Goal: Information Seeking & Learning: Understand process/instructions

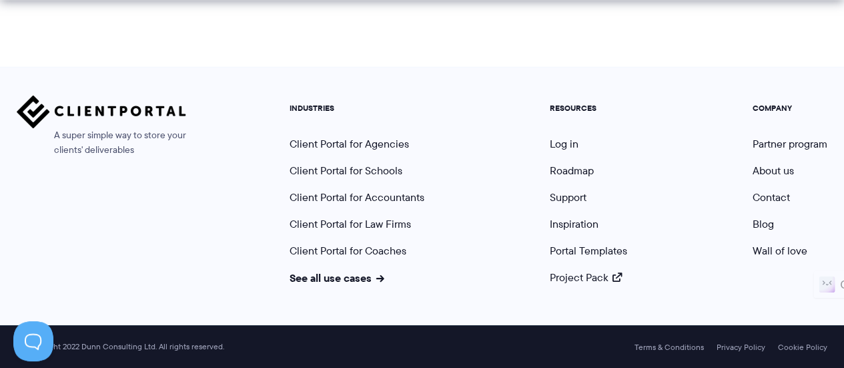
scroll to position [352, 0]
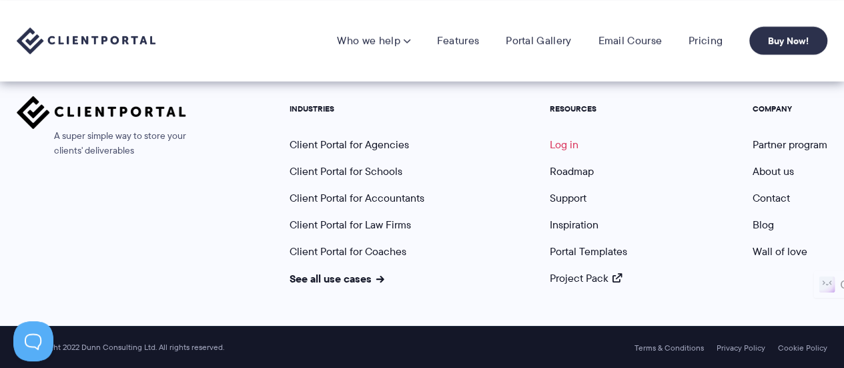
click at [570, 149] on link "Log in" at bounding box center [564, 144] width 29 height 15
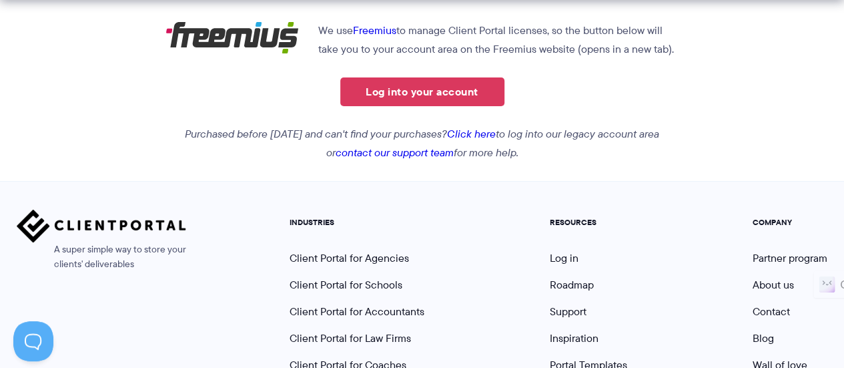
scroll to position [339, 0]
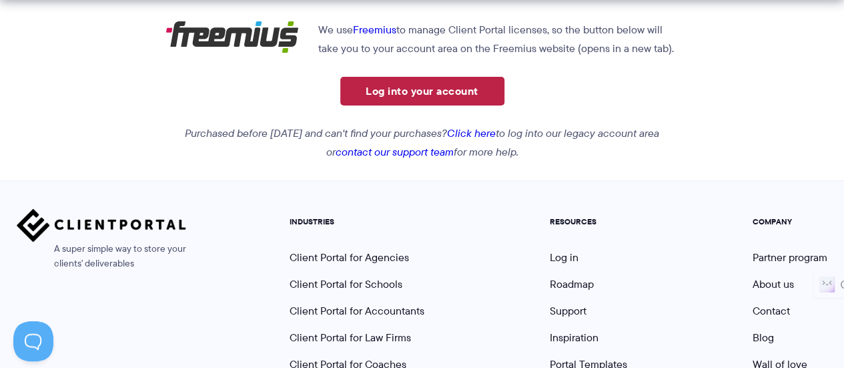
click at [457, 85] on link "Log into your account" at bounding box center [422, 91] width 164 height 29
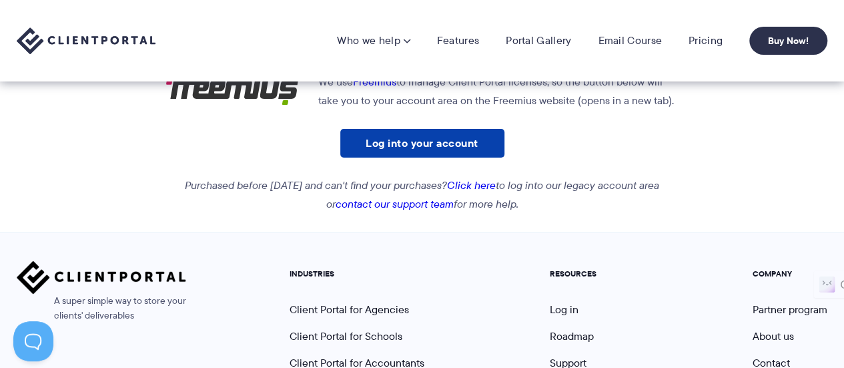
scroll to position [242, 0]
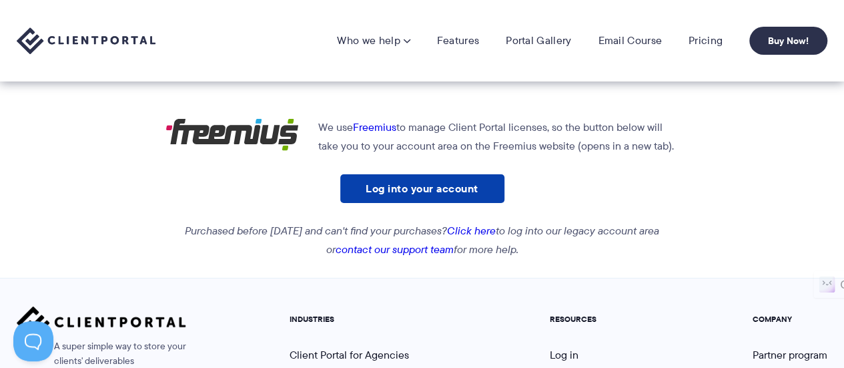
click at [465, 184] on link "Log into your account" at bounding box center [422, 188] width 164 height 29
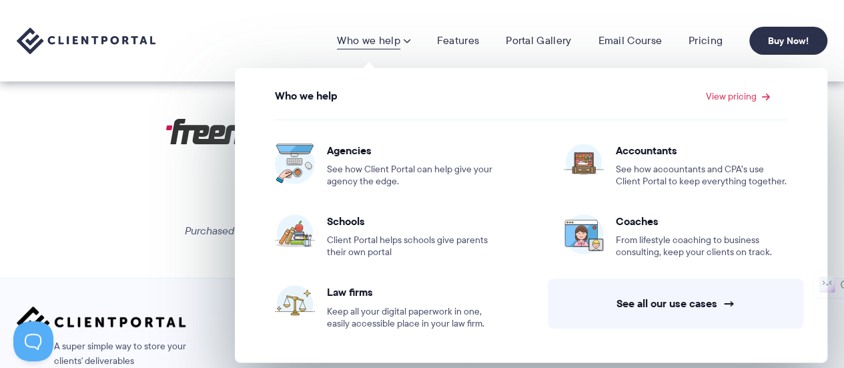
click at [410, 39] on span at bounding box center [406, 40] width 8 height 13
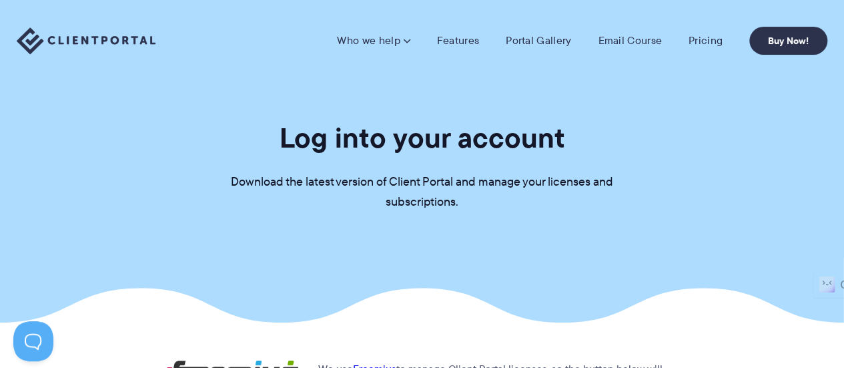
click at [410, 39] on span at bounding box center [406, 40] width 8 height 13
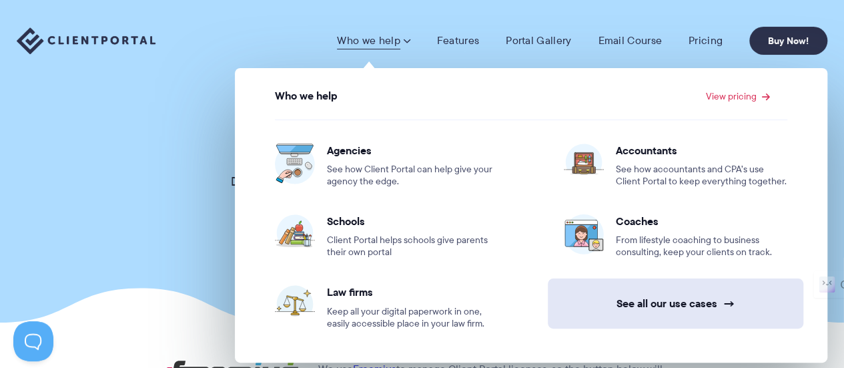
click at [629, 297] on link "See all our use cases →" at bounding box center [676, 303] width 256 height 50
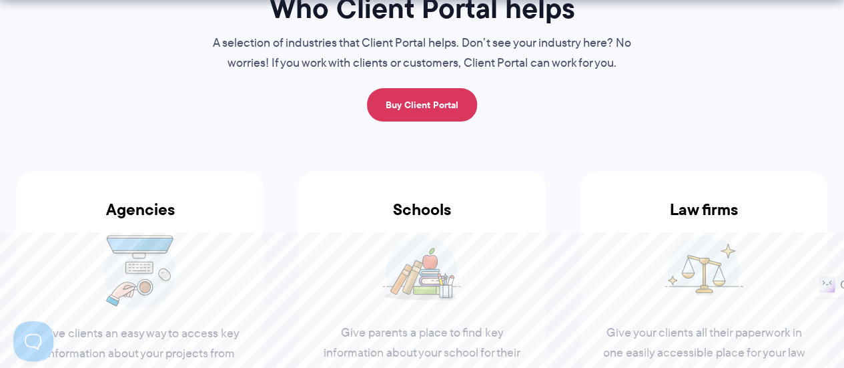
scroll to position [302, 0]
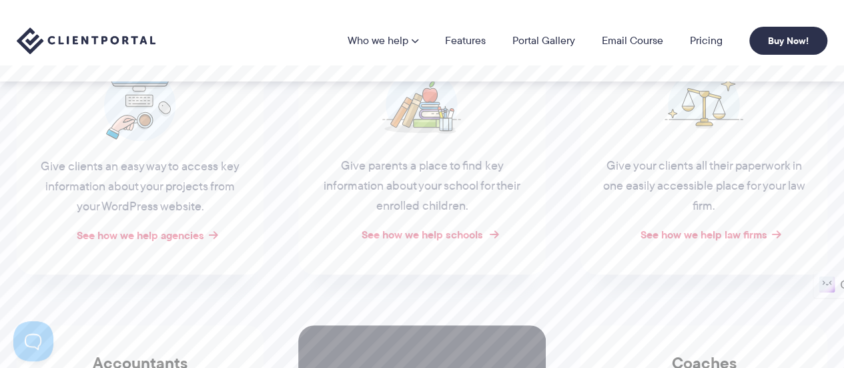
click at [449, 232] on link "See how we help schools" at bounding box center [421, 234] width 121 height 16
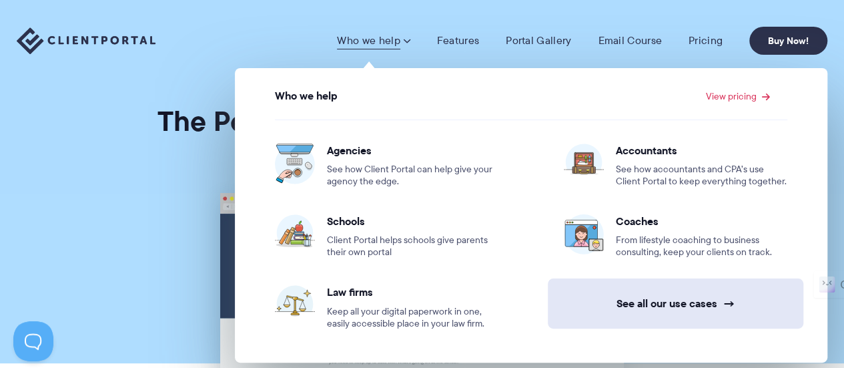
click at [664, 298] on link "See all our use cases →" at bounding box center [676, 303] width 256 height 50
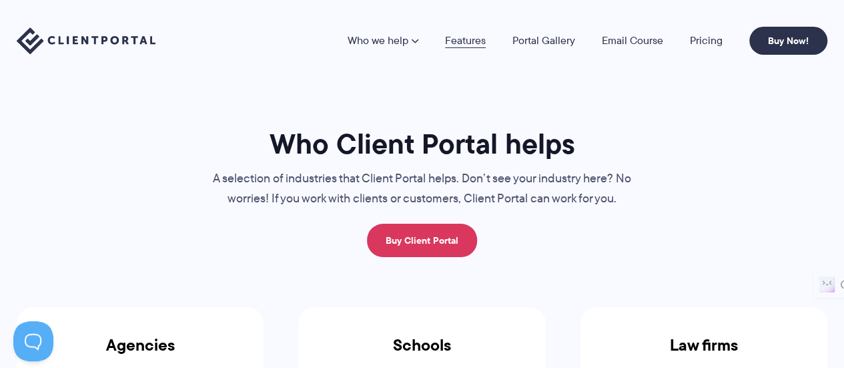
click at [470, 38] on link "Features" at bounding box center [465, 40] width 41 height 11
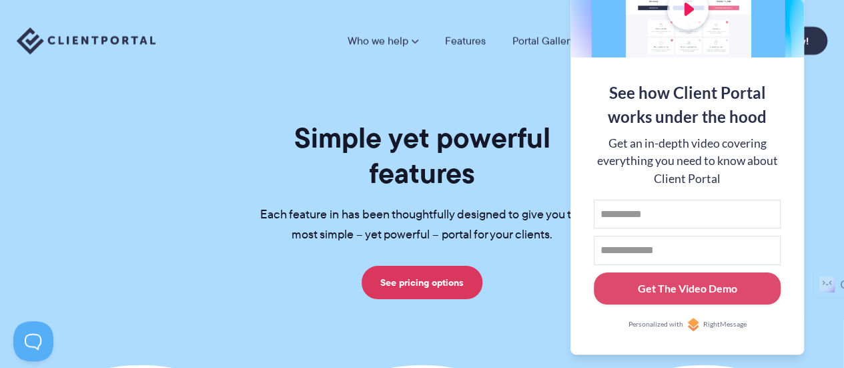
click at [252, 242] on div "Simple yet powerful features Each feature in has been thoughtfully designed to …" at bounding box center [422, 209] width 367 height 179
click at [37, 34] on img at bounding box center [86, 40] width 139 height 27
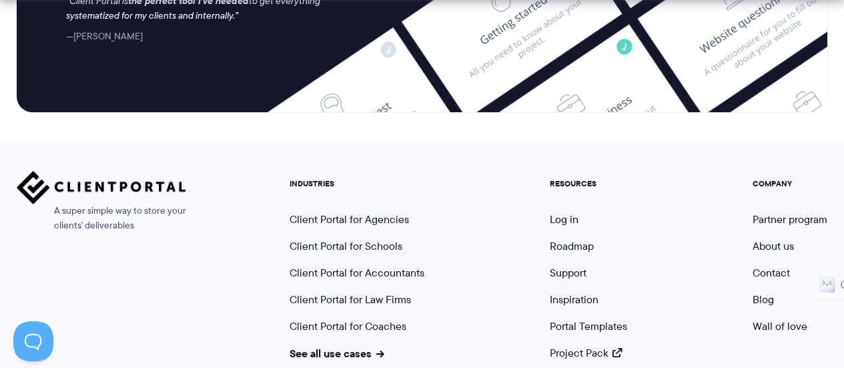
scroll to position [5900, 0]
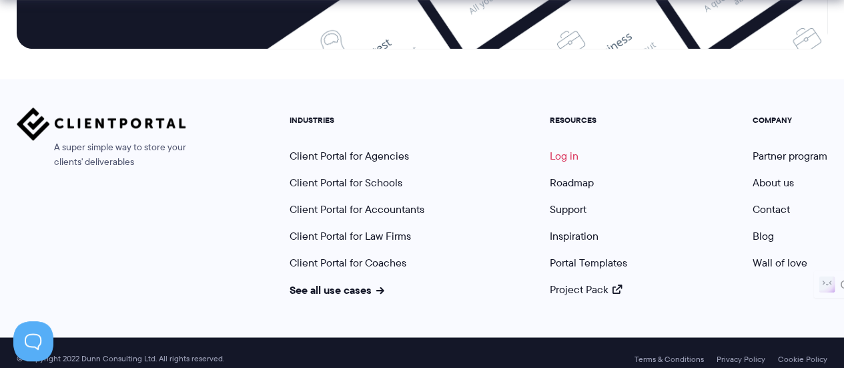
click at [559, 148] on link "Log in" at bounding box center [564, 155] width 29 height 15
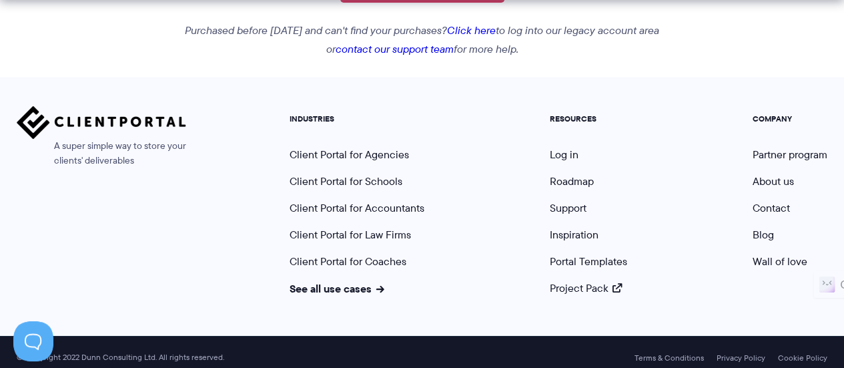
scroll to position [453, 0]
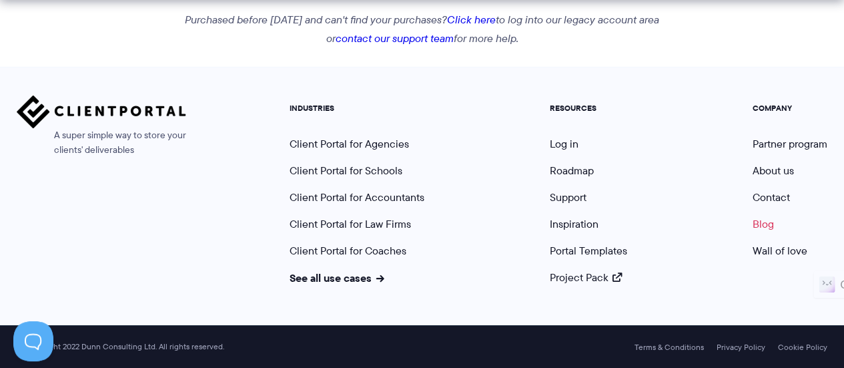
click at [768, 224] on link "Blog" at bounding box center [763, 223] width 21 height 15
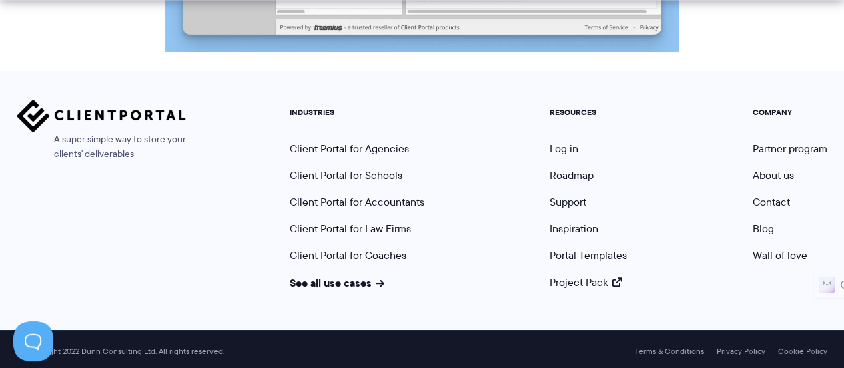
scroll to position [1860, 0]
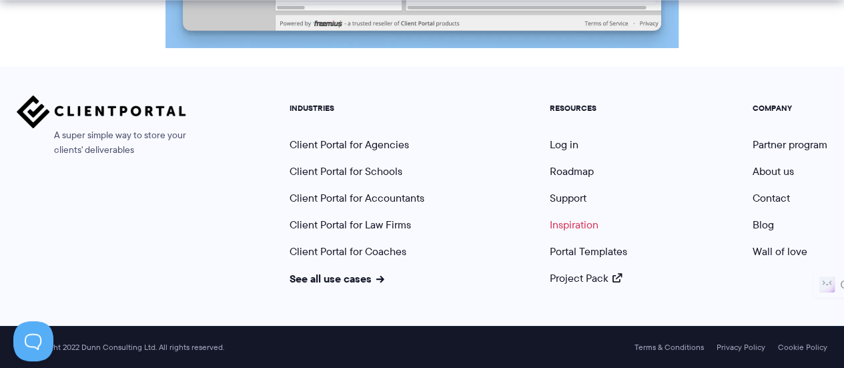
click at [591, 228] on link "Inspiration" at bounding box center [574, 224] width 49 height 15
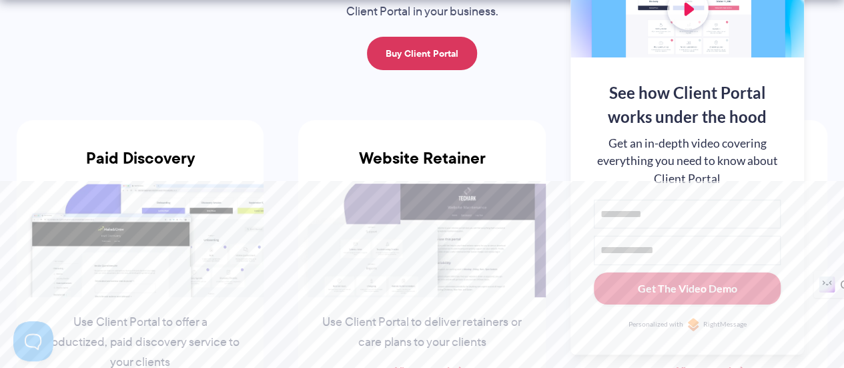
scroll to position [175, 0]
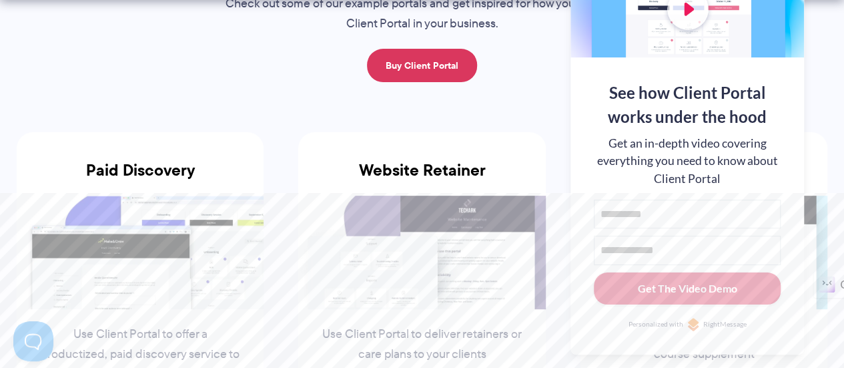
click at [774, 344] on div "See how Client Portal works under the hood Get an in-depth video covering every…" at bounding box center [688, 205] width 234 height 297
click at [827, 15] on button at bounding box center [828, 17] width 16 height 16
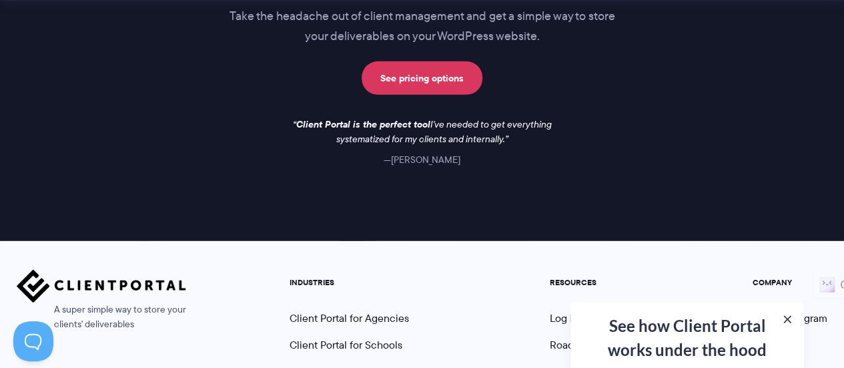
scroll to position [2196, 0]
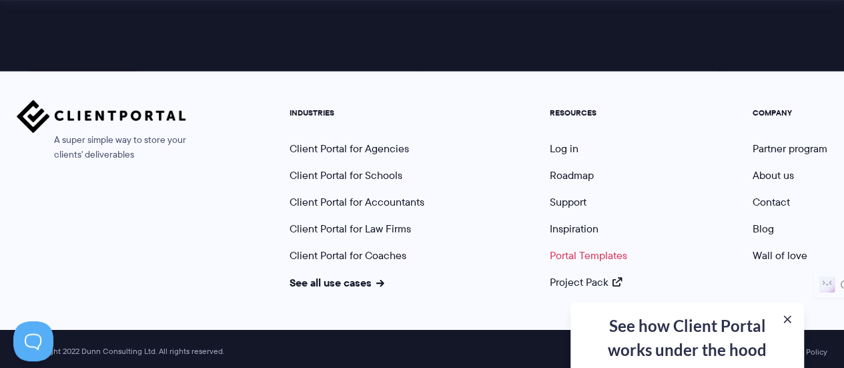
click at [599, 249] on link "Portal Templates" at bounding box center [588, 255] width 77 height 15
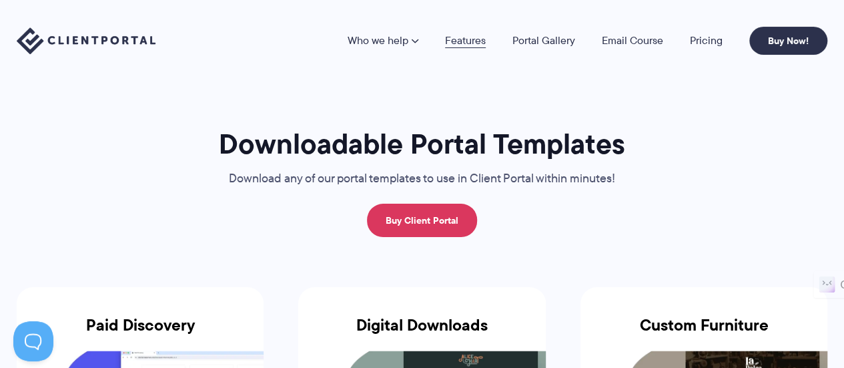
click at [476, 39] on link "Features" at bounding box center [465, 40] width 41 height 11
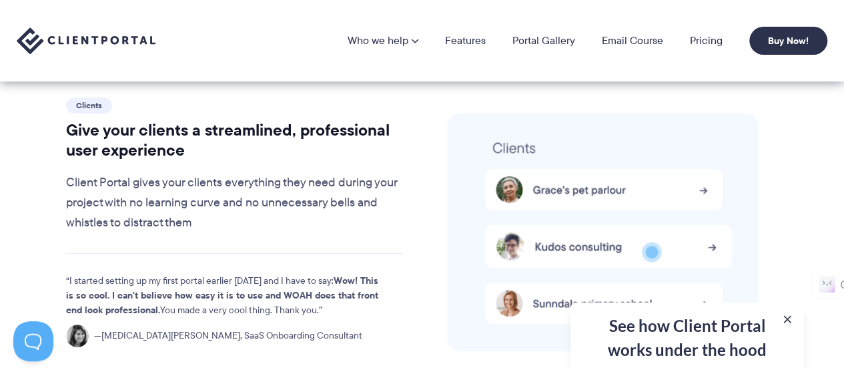
scroll to position [2753, 0]
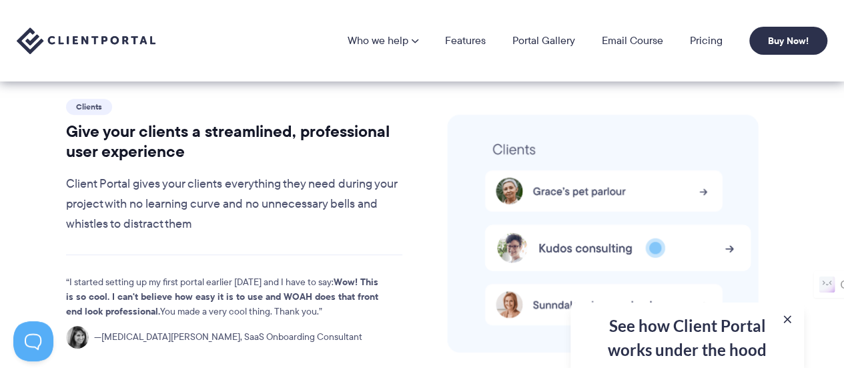
click at [369, 130] on div "Clients Give your clients a streamlined, professional user experience Client Po…" at bounding box center [234, 165] width 337 height 139
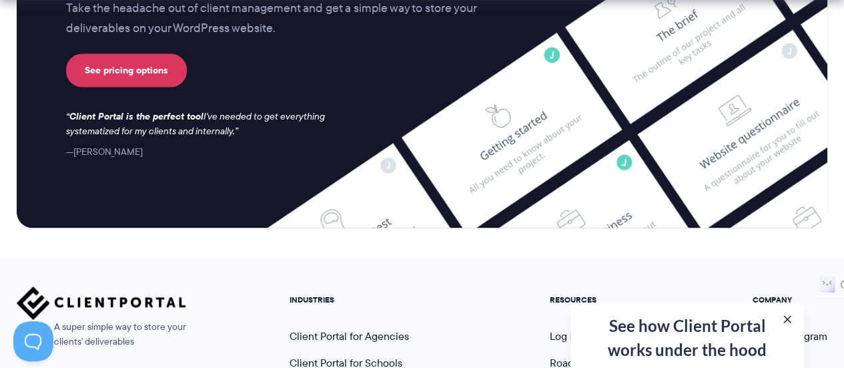
scroll to position [3742, 0]
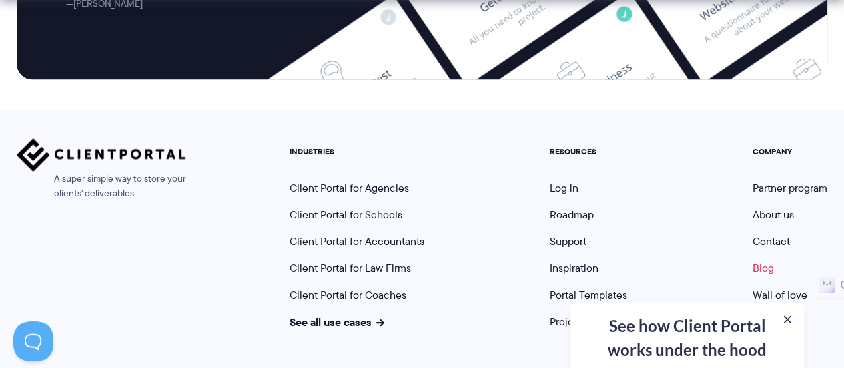
click at [759, 260] on link "Blog" at bounding box center [763, 267] width 21 height 15
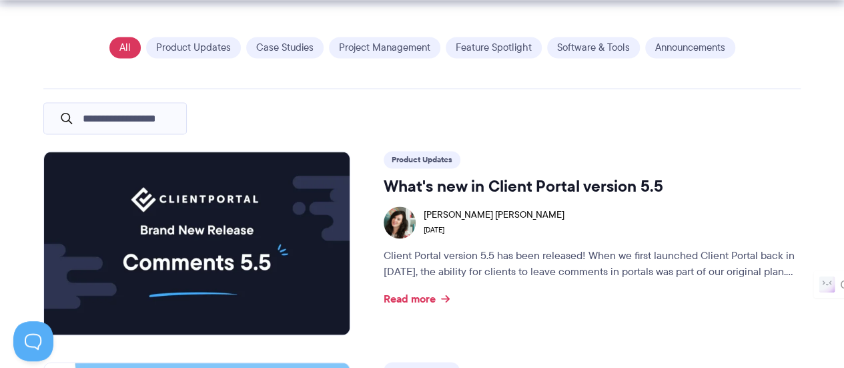
scroll to position [936, 0]
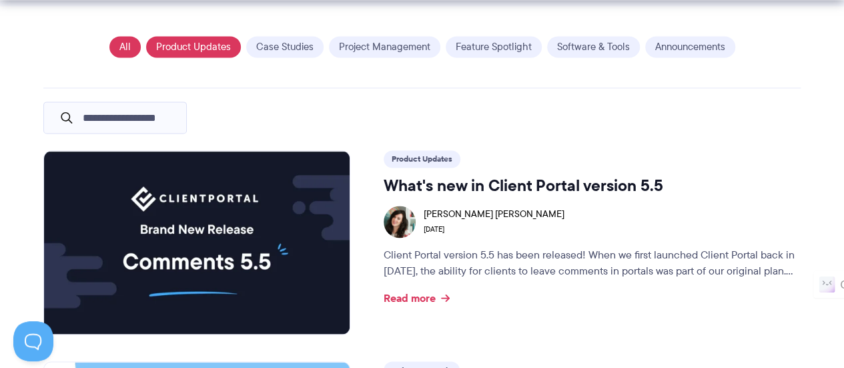
click at [218, 50] on link "Product Updates" at bounding box center [193, 46] width 95 height 21
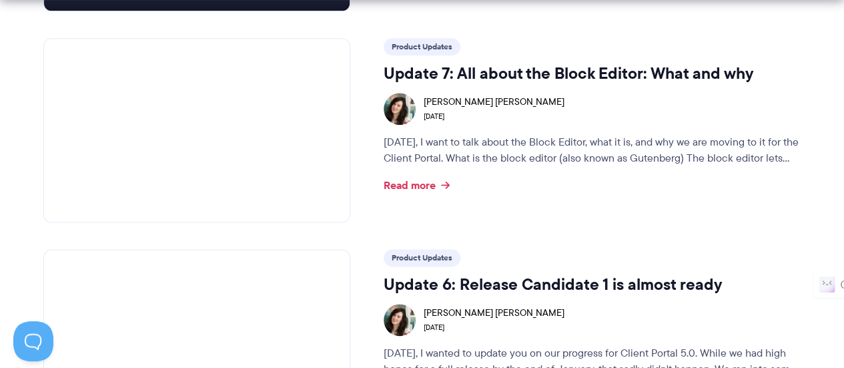
scroll to position [786, 0]
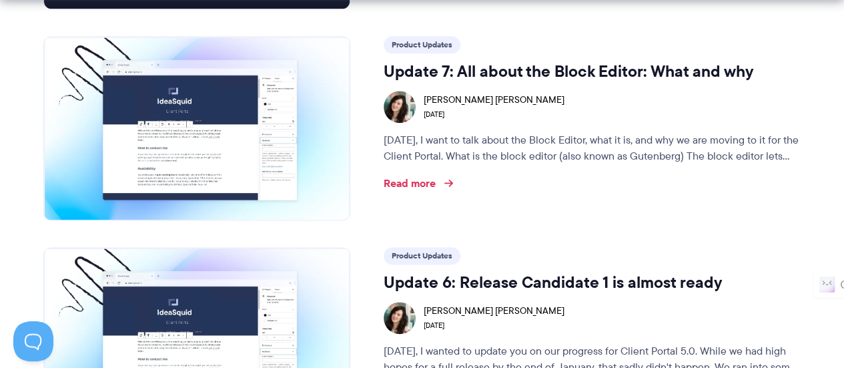
click at [412, 184] on link "Read more" at bounding box center [417, 183] width 66 height 11
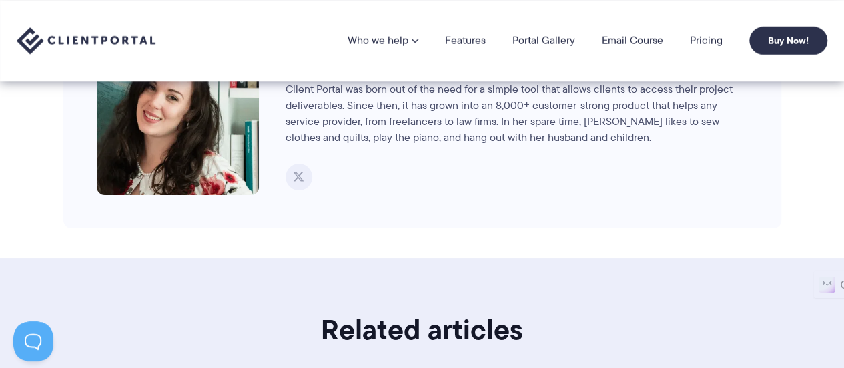
scroll to position [2470, 0]
click at [634, 43] on link "Email Course" at bounding box center [632, 40] width 61 height 11
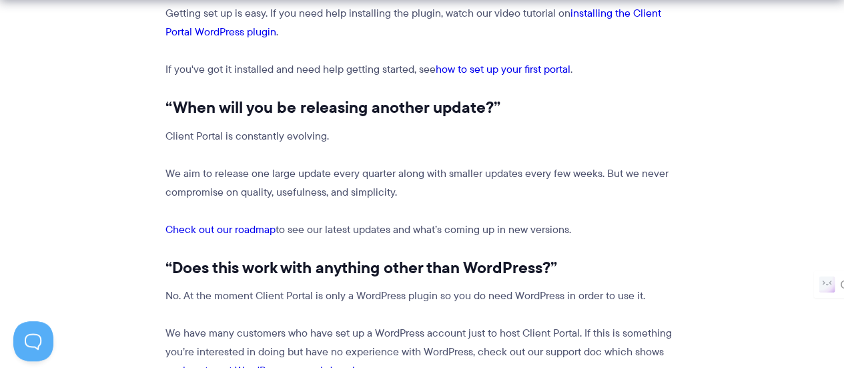
scroll to position [942, 0]
click at [539, 69] on link "how to set up your first portal" at bounding box center [503, 68] width 135 height 15
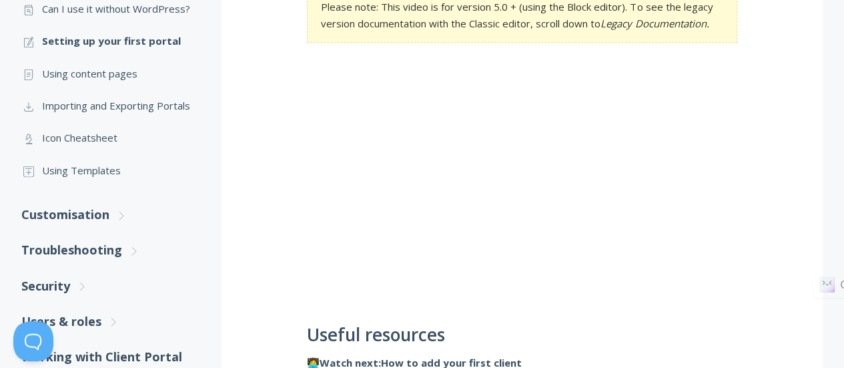
scroll to position [363, 0]
click at [79, 73] on link ".st0{fill:none;stroke:#000000;stroke-width:2;stroke-miterlimit:10;} Untitled-15…" at bounding box center [108, 74] width 174 height 32
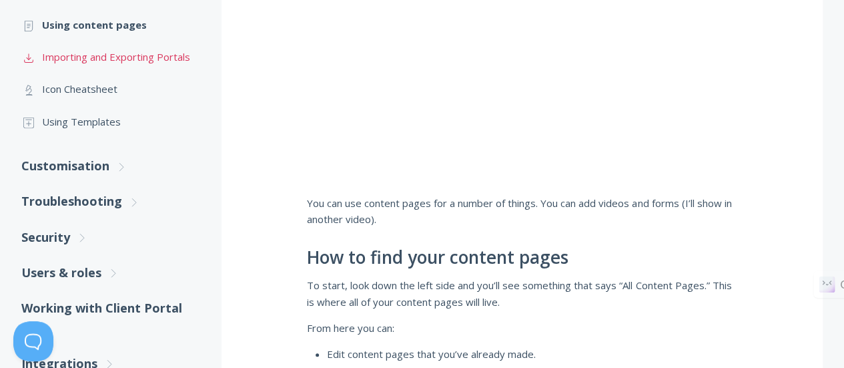
scroll to position [416, 0]
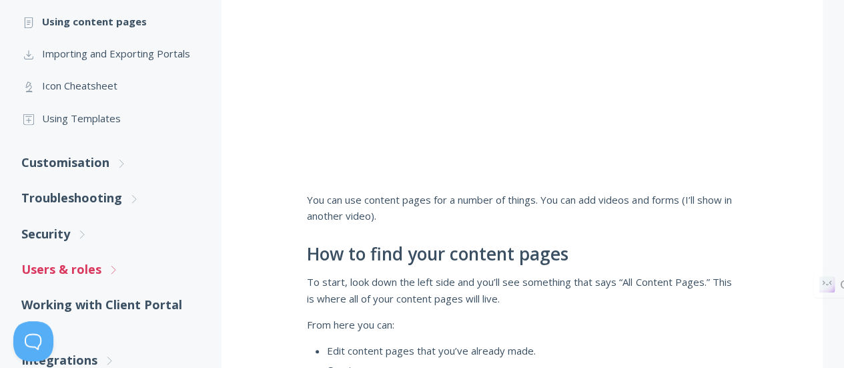
click at [85, 273] on link "Users & roles .st0{fill:none;stroke:#000000;stroke-width:2;stroke-miterlimit:10…" at bounding box center [108, 269] width 174 height 35
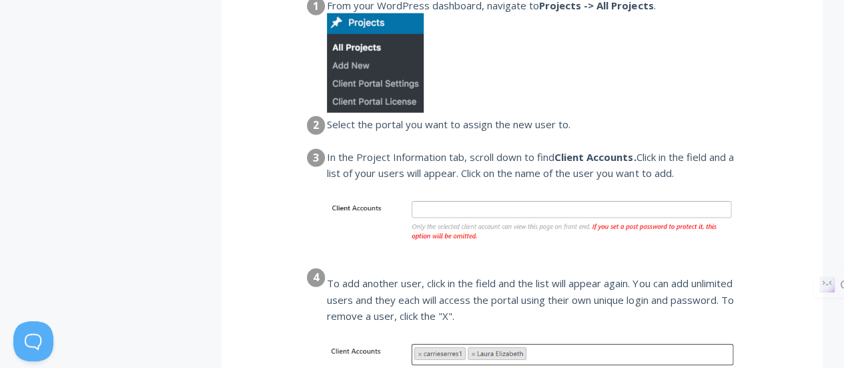
scroll to position [2083, 0]
